Goal: Information Seeking & Learning: Check status

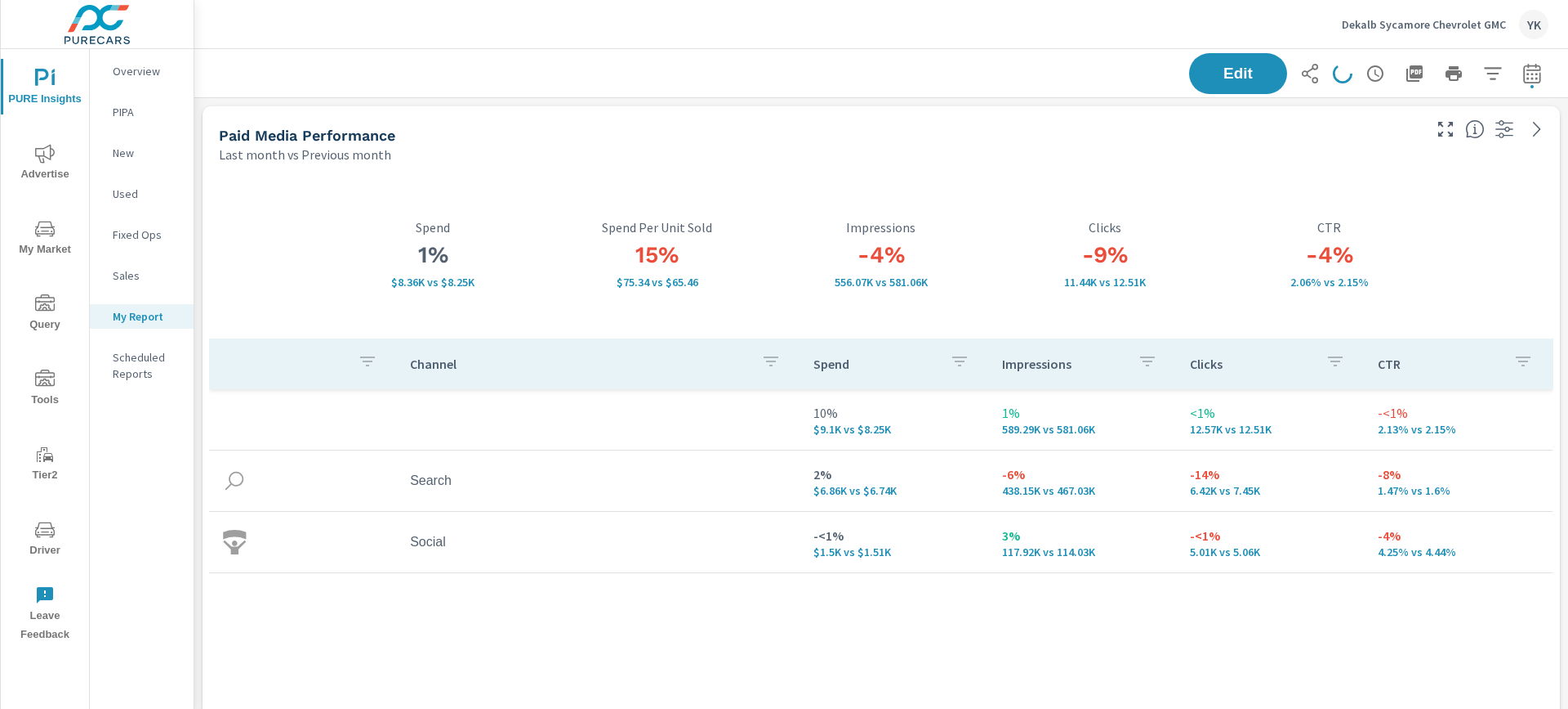
scroll to position [6401, 1374]
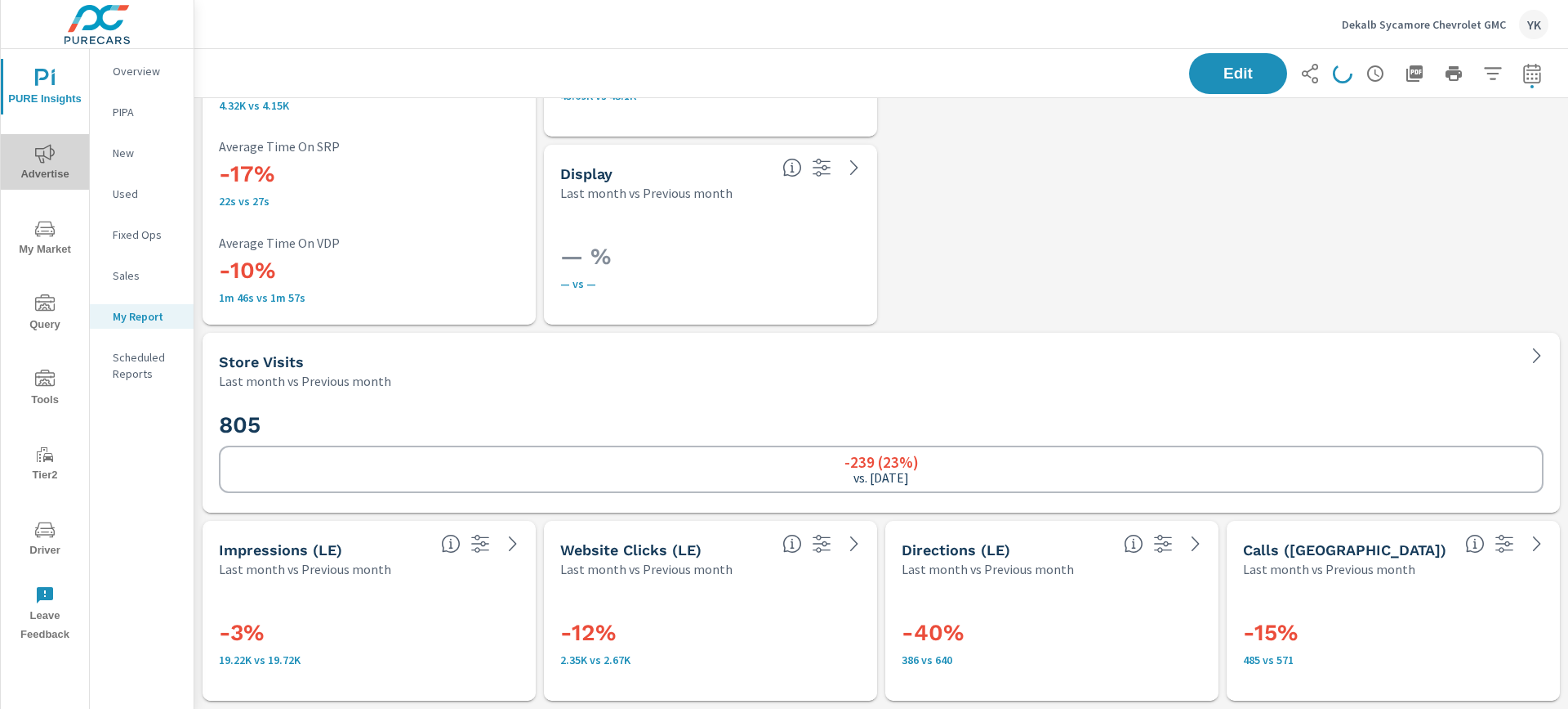
click at [49, 177] on span "Advertise" at bounding box center [45, 164] width 78 height 40
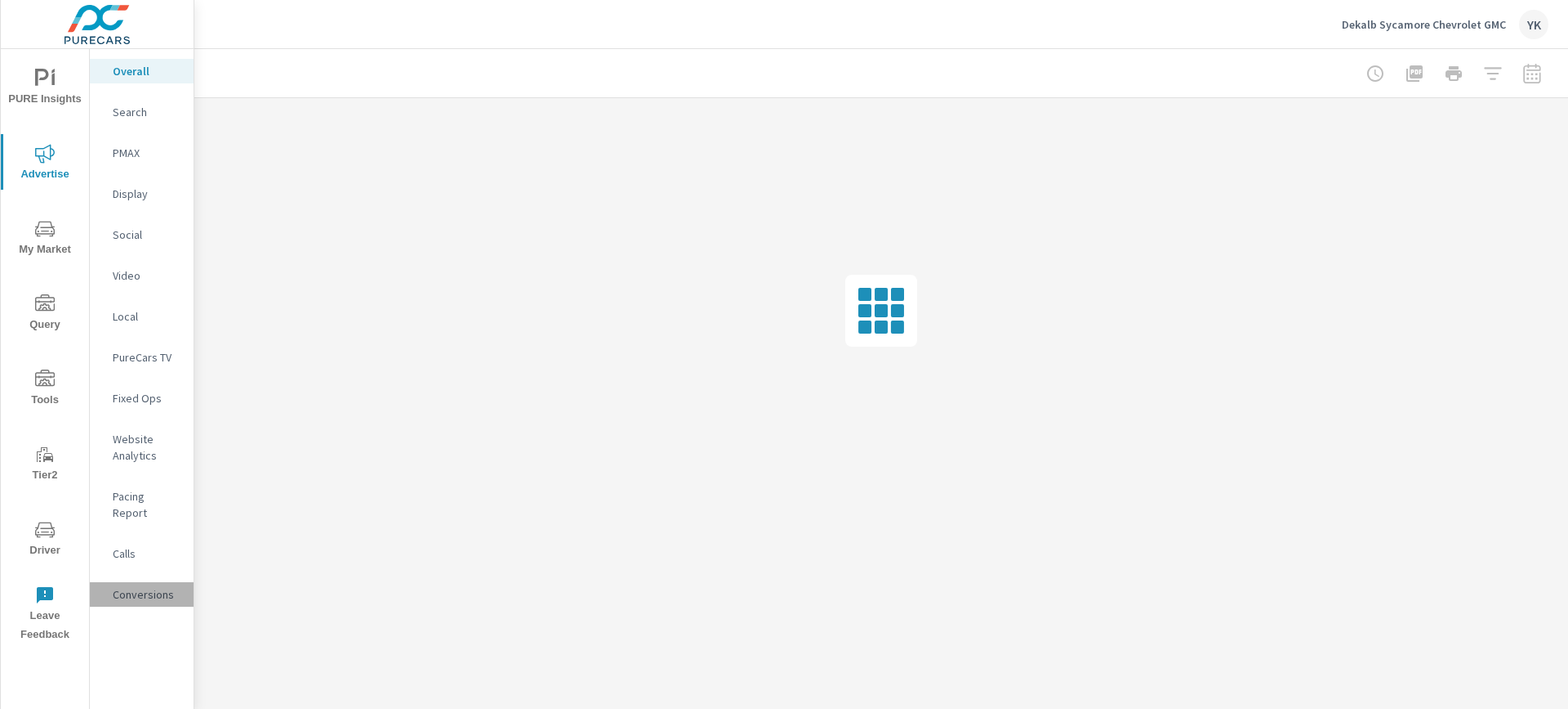
click at [148, 582] on div "Conversions" at bounding box center [142, 594] width 104 height 25
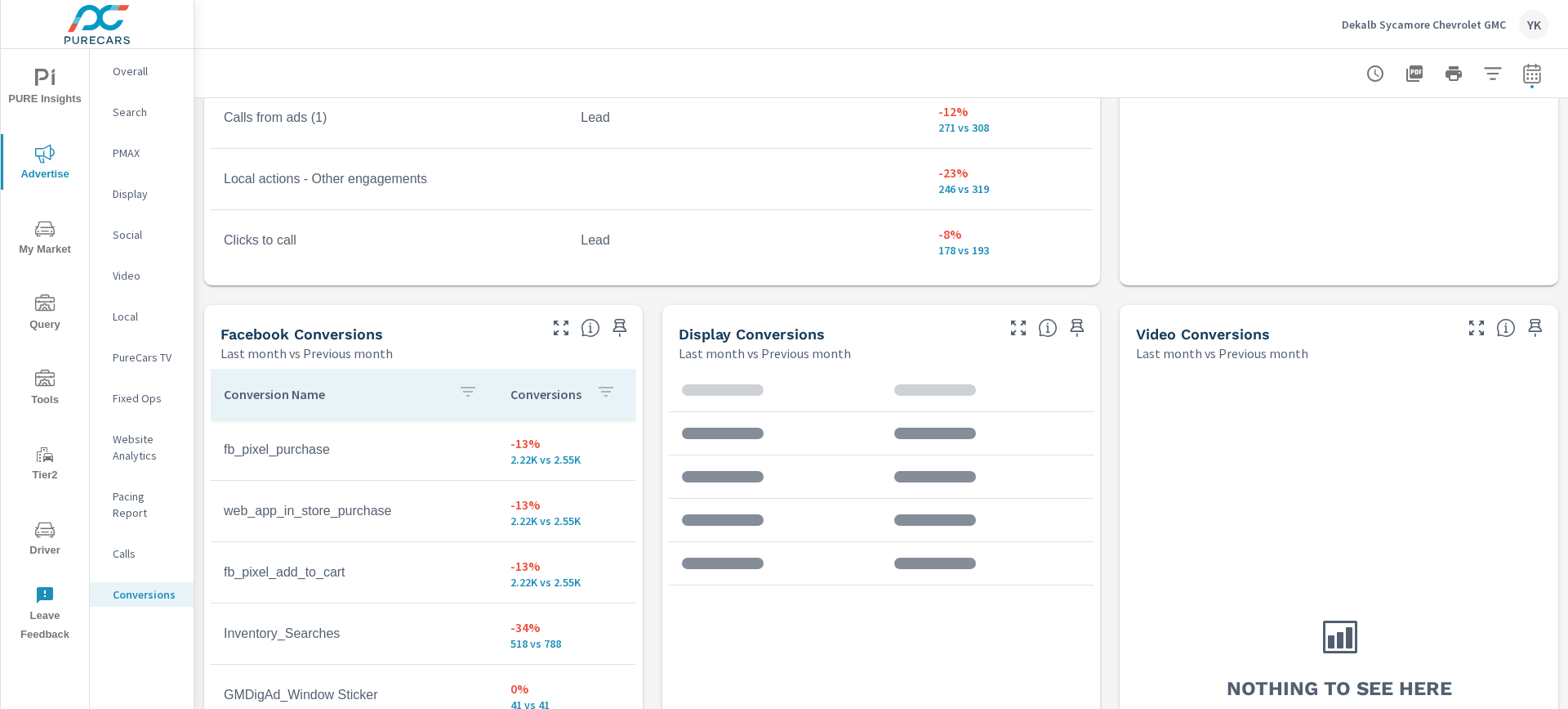
scroll to position [1664, 0]
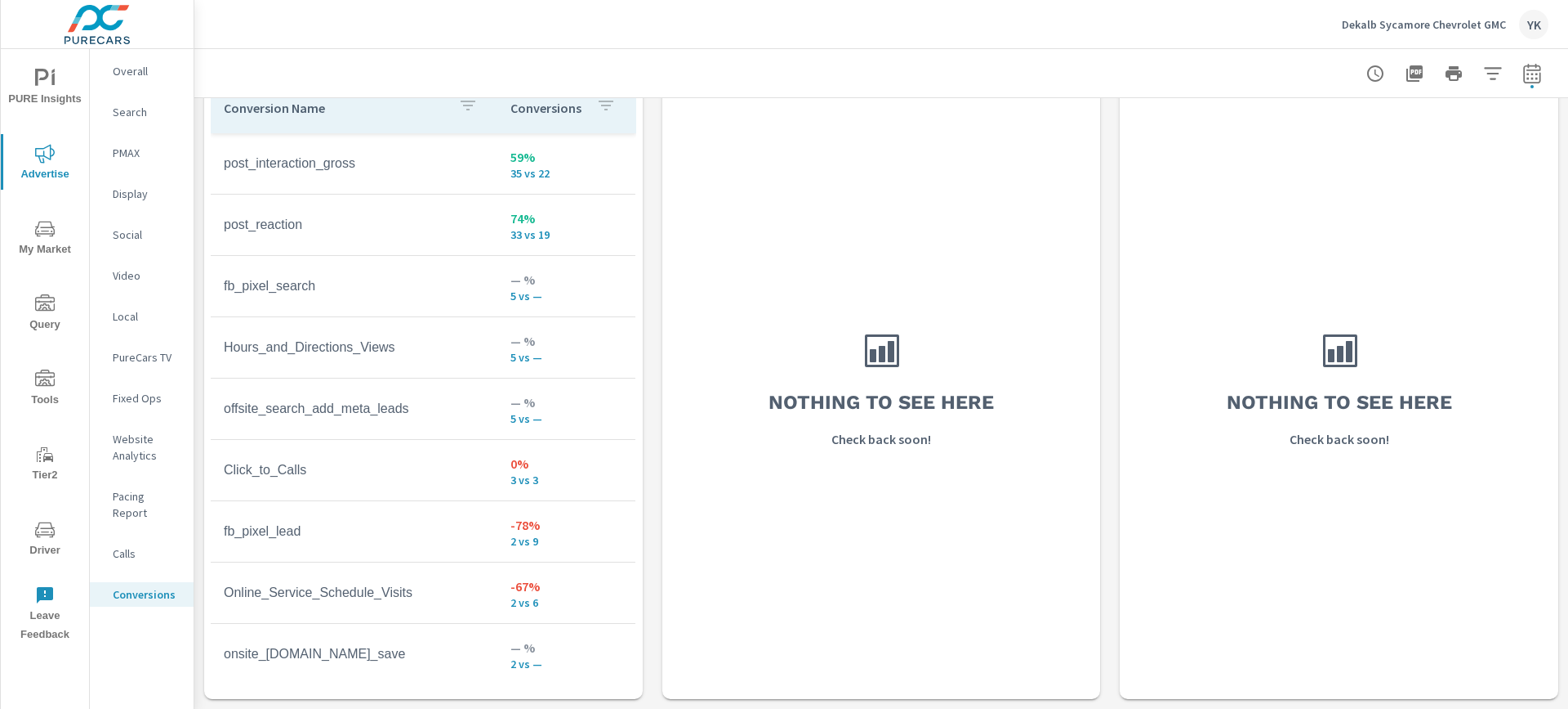
scroll to position [746, 0]
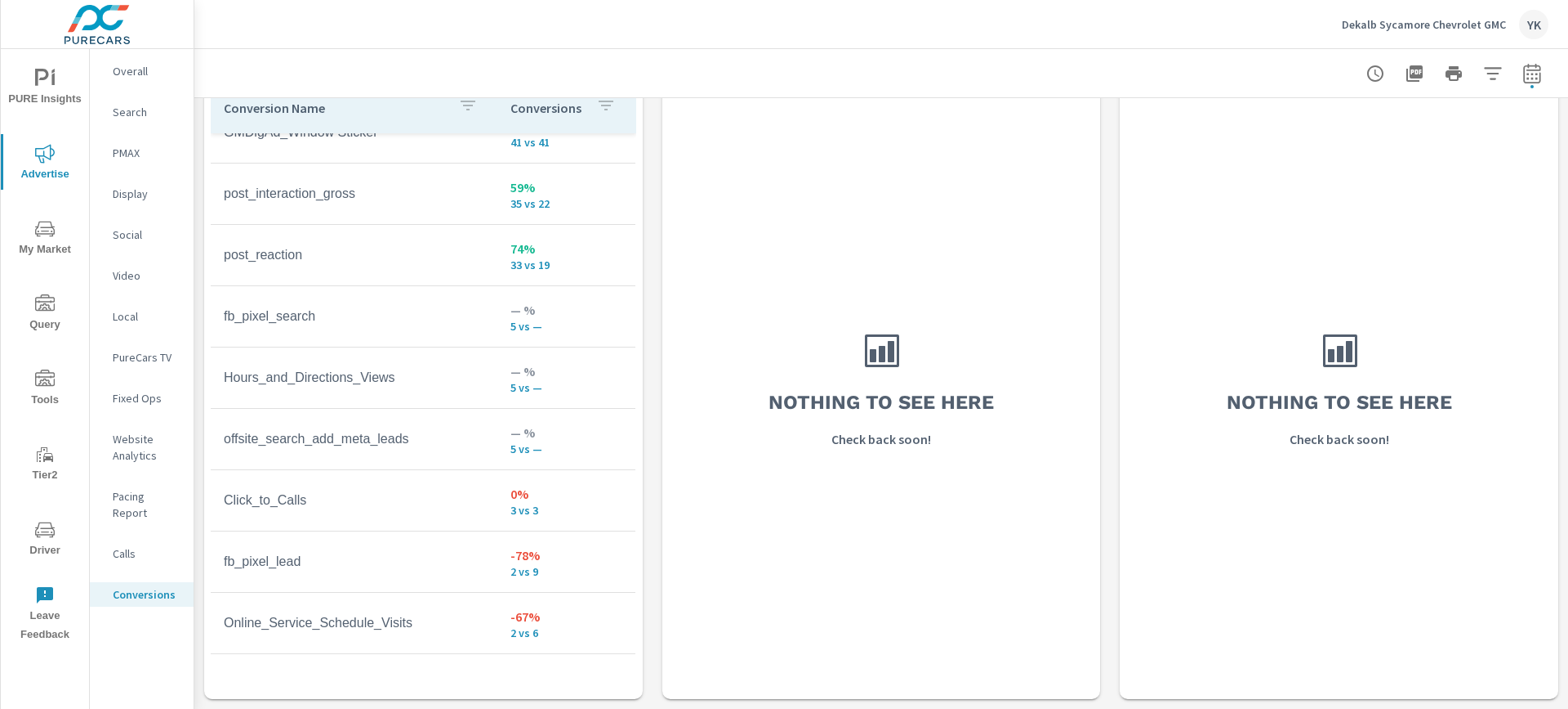
scroll to position [700, 0]
